Goal: Check status: Check status

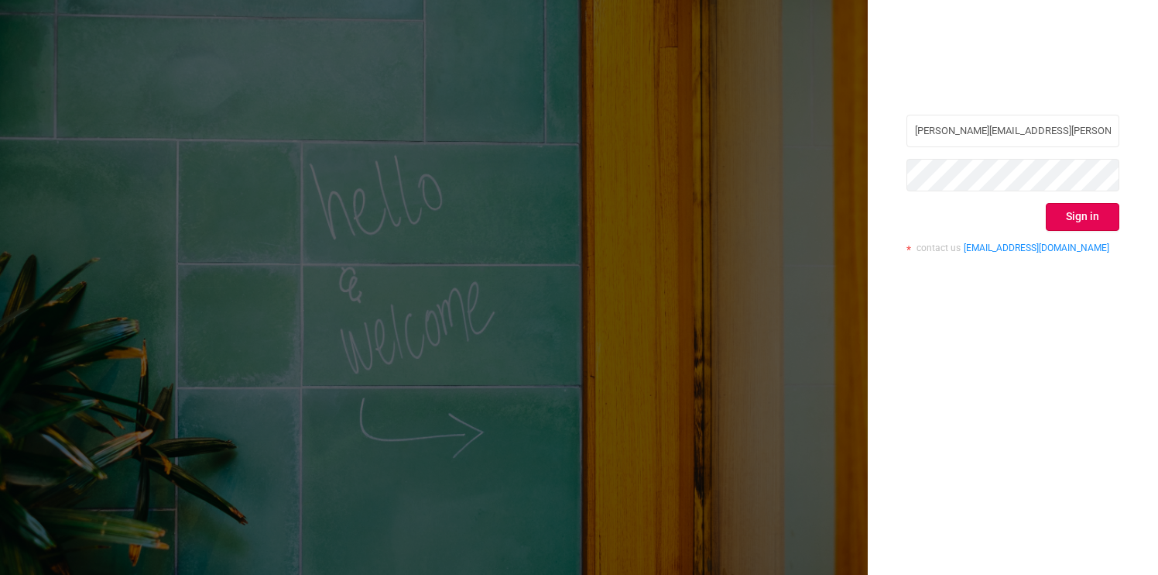
click at [1068, 215] on button "Sign in" at bounding box center [1083, 217] width 74 height 28
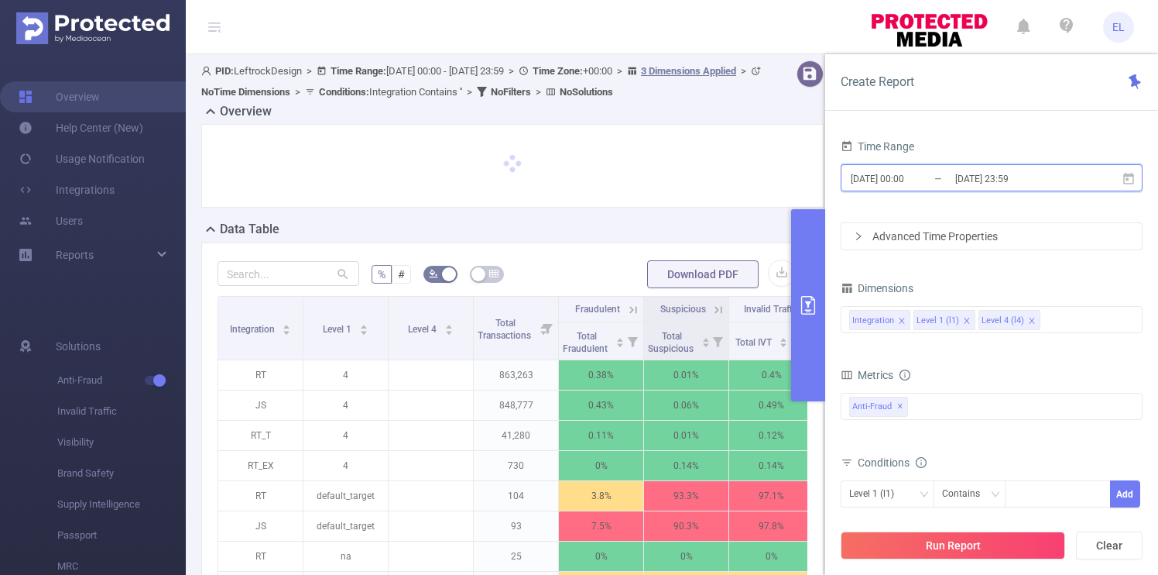
click at [1018, 190] on span "2025-08-25 00:00 _ 2025-08-25 23:59" at bounding box center [992, 177] width 302 height 27
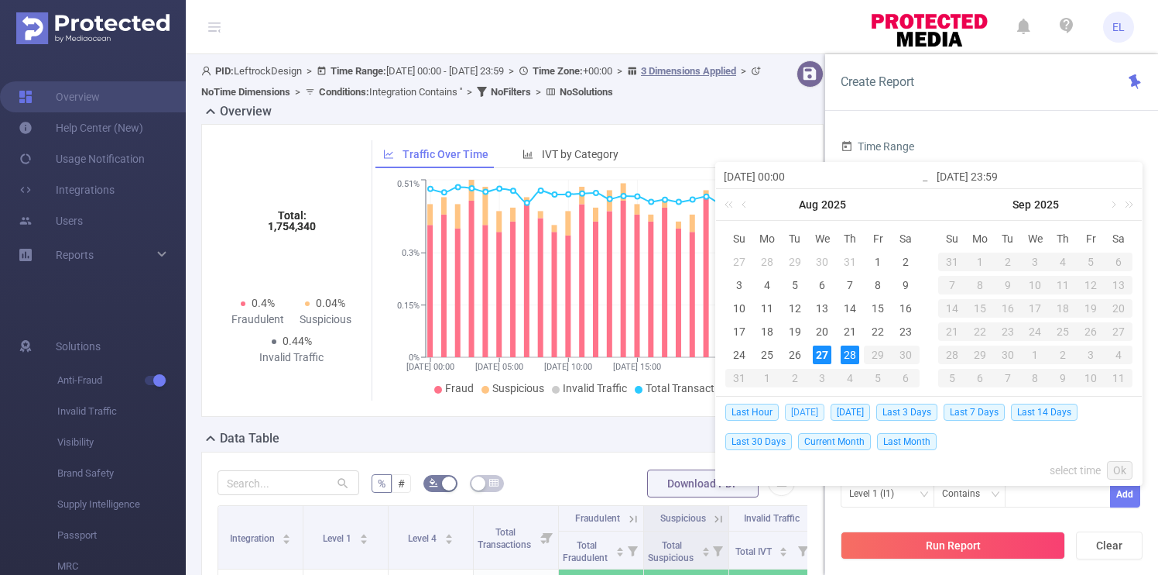
click at [807, 414] on span "Today" at bounding box center [804, 411] width 39 height 17
type input "2025-08-27 00:00"
type input "2025-08-27 23:59"
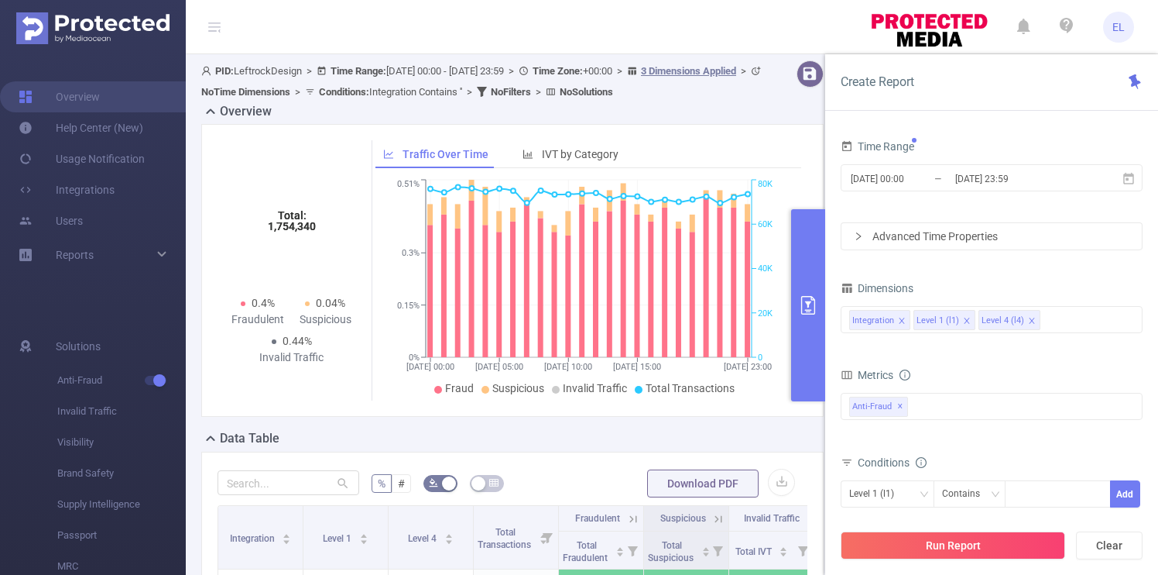
click at [807, 400] on div "Traffic Over Time IVT by Category 25/08 00:00 25/08 05:00 25/08 10:00 25/08 15:…" at bounding box center [587, 270] width 443 height 260
click at [925, 552] on button "Run Report" at bounding box center [953, 545] width 225 height 28
